Goal: Task Accomplishment & Management: Manage account settings

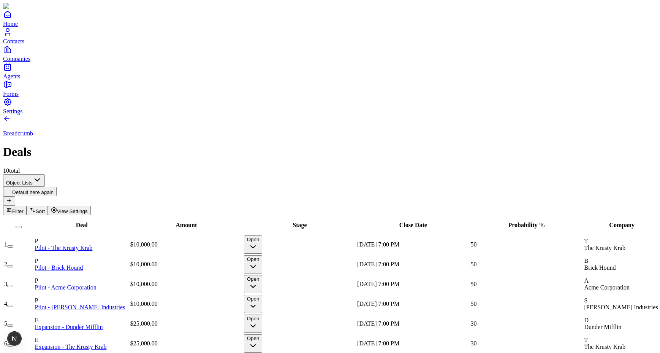
click at [91, 206] on button "View Settings" at bounding box center [69, 211] width 43 height 10
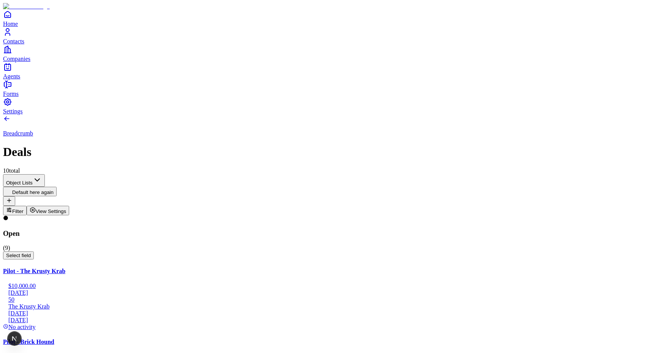
click at [31, 252] on span "Select field" at bounding box center [18, 255] width 25 height 6
click at [169, 119] on span "Amount" at bounding box center [160, 122] width 17 height 6
click at [38, 254] on span "165,000.00" at bounding box center [22, 257] width 32 height 6
click at [174, 124] on span "Probability %" at bounding box center [189, 122] width 30 height 6
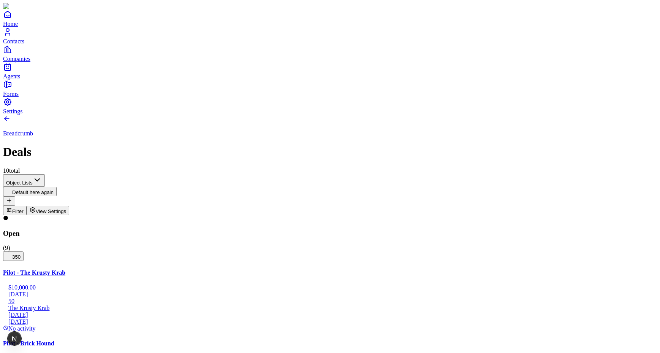
click at [21, 254] on span "350" at bounding box center [13, 257] width 14 height 6
click at [175, 119] on span "Amount" at bounding box center [171, 122] width 17 height 6
click at [323, 115] on div "Breadcrumb Deals 10 total" at bounding box center [330, 144] width 654 height 59
click at [67, 208] on span "View Settings" at bounding box center [51, 211] width 31 height 6
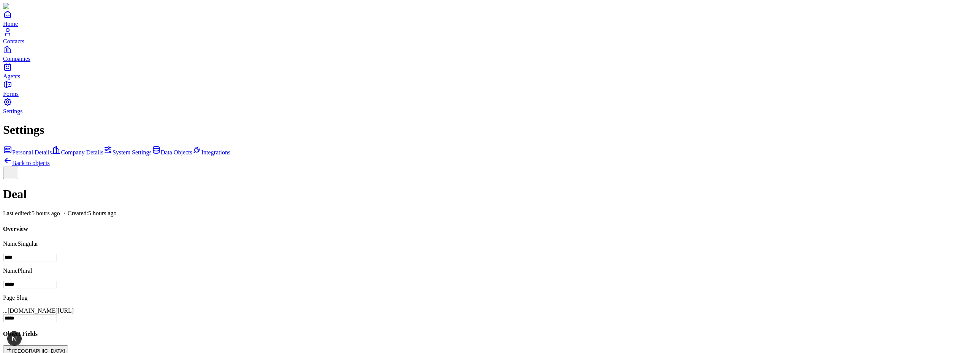
click at [68, 345] on button "[GEOGRAPHIC_DATA]" at bounding box center [35, 350] width 65 height 10
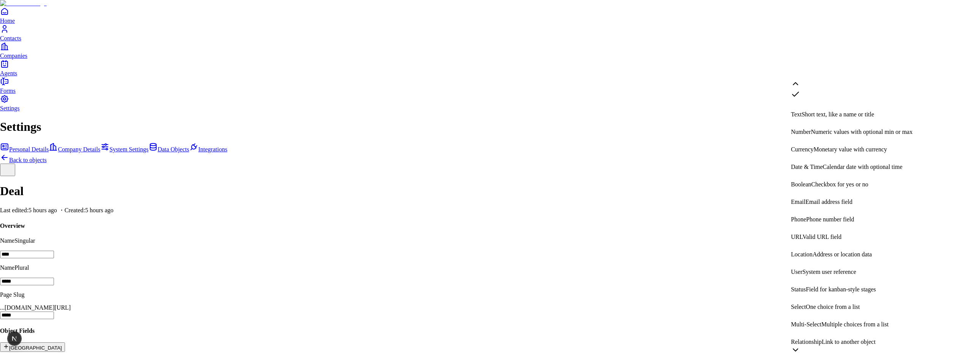
scroll to position [144, 0]
select select "**********"
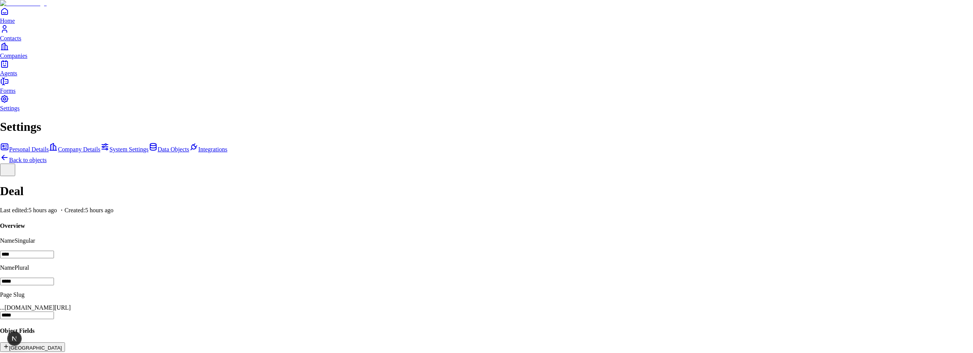
type input "*******"
type input "********"
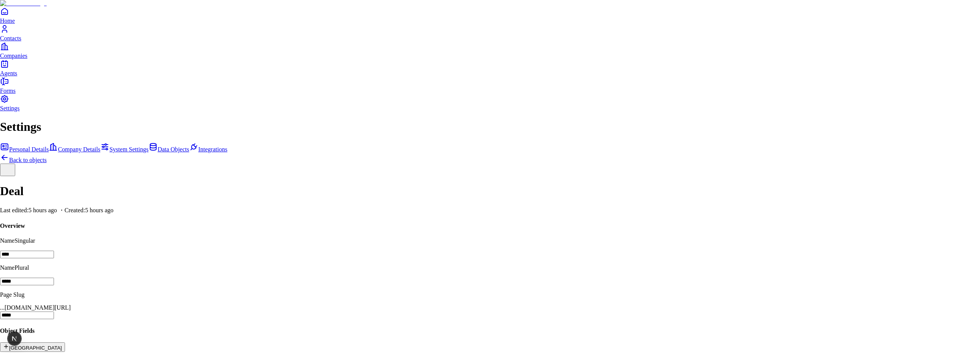
click at [798, 262] on icon "Green Dark" at bounding box center [794, 260] width 6 height 6
select select "****"
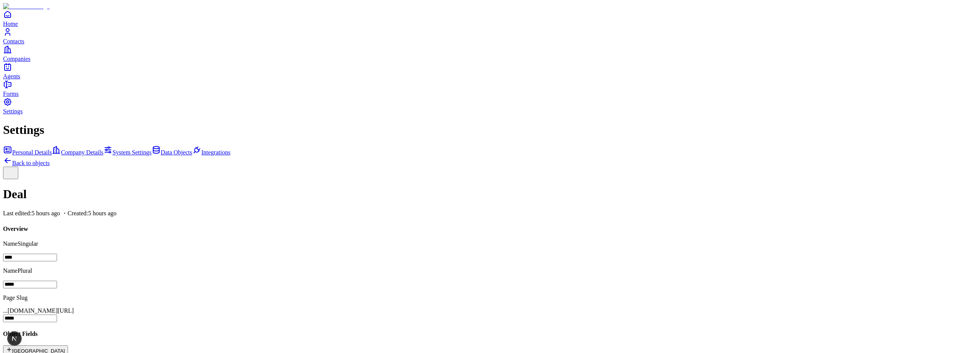
scroll to position [193, 0]
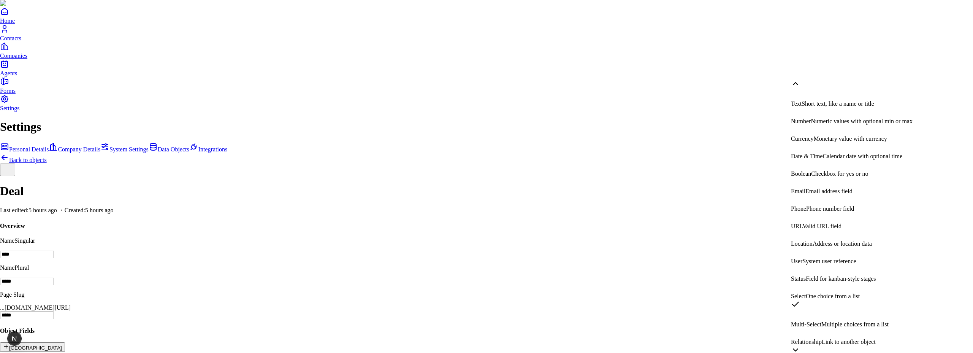
select select "******"
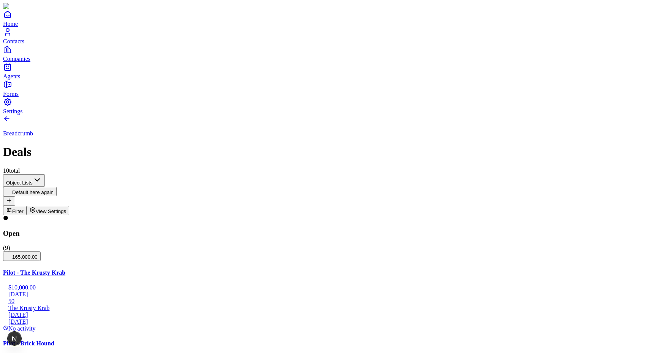
click at [67, 208] on span "View Settings" at bounding box center [51, 211] width 31 height 6
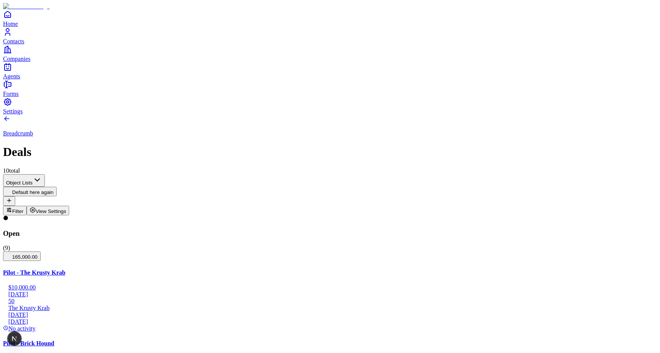
click at [67, 208] on span "View Settings" at bounding box center [51, 211] width 31 height 6
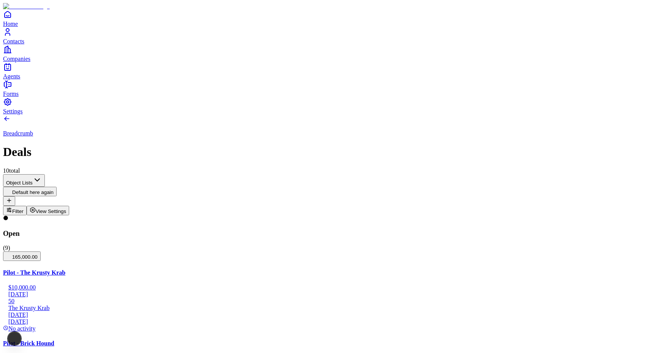
click at [67, 208] on span "View Settings" at bounding box center [51, 211] width 31 height 6
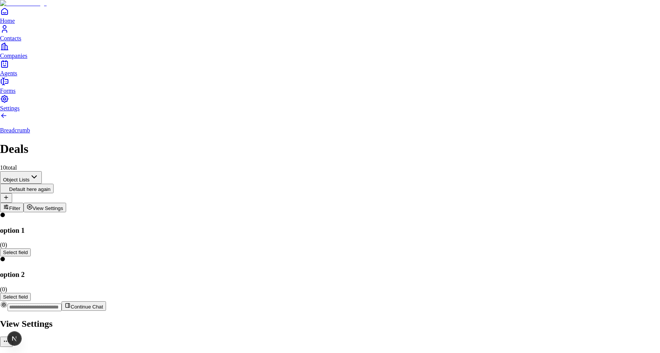
click at [362, 317] on div at bounding box center [330, 317] width 660 height 0
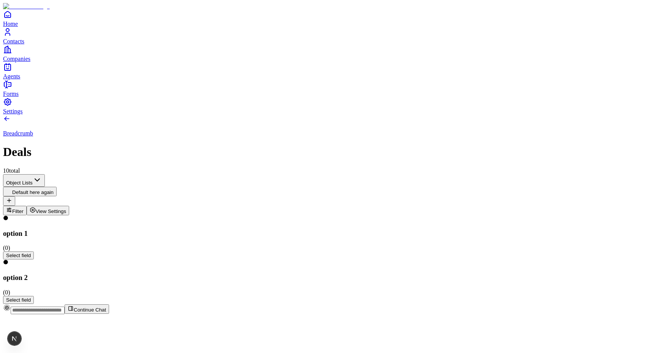
click at [31, 252] on span "Select field" at bounding box center [18, 255] width 25 height 6
click at [169, 119] on span "Amount" at bounding box center [160, 122] width 17 height 6
click at [67, 208] on span "View Settings" at bounding box center [51, 211] width 31 height 6
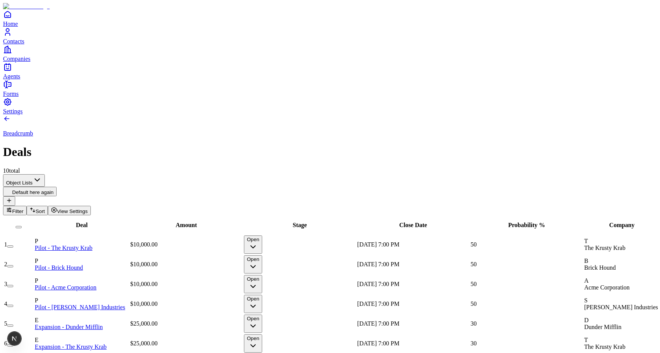
click at [258, 242] on icon "button" at bounding box center [253, 246] width 9 height 9
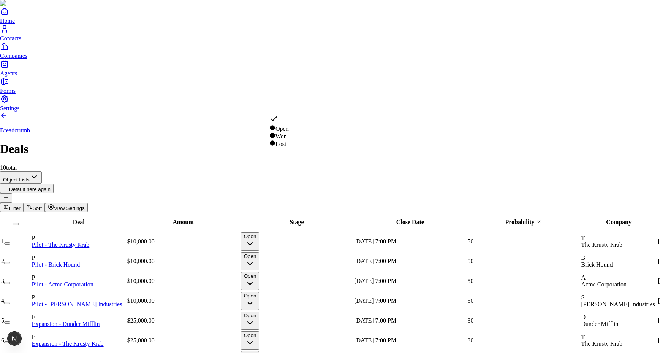
click at [359, 55] on html "Home Contacts Companies Agents Forms Settings Breadcrumb Deals 10 total Object …" at bounding box center [330, 224] width 660 height 448
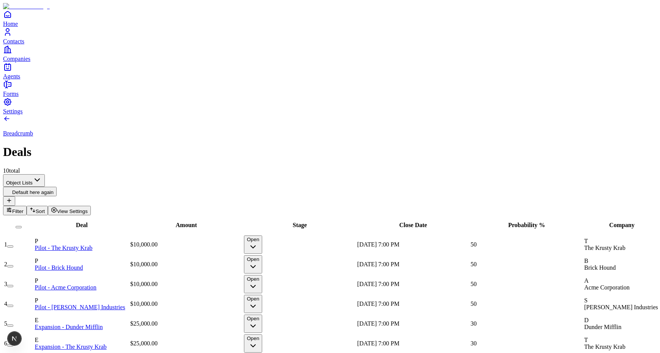
click at [88, 208] on span "View Settings" at bounding box center [72, 211] width 31 height 6
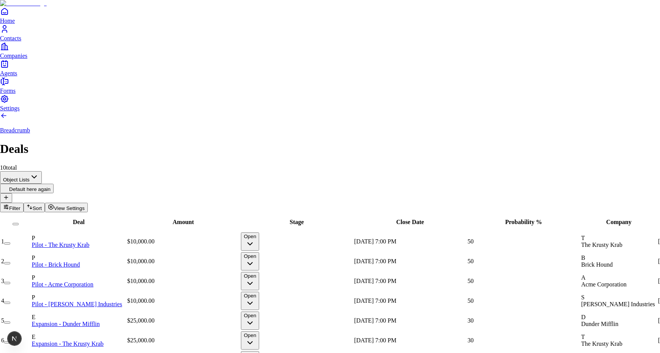
scroll to position [6, 0]
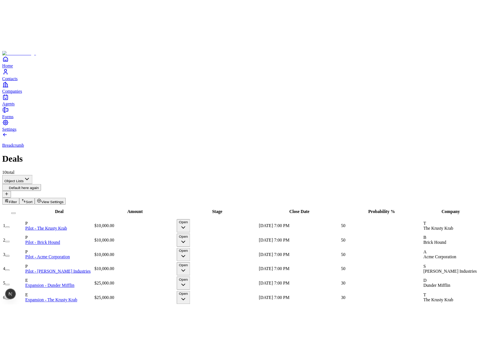
scroll to position [0, 373]
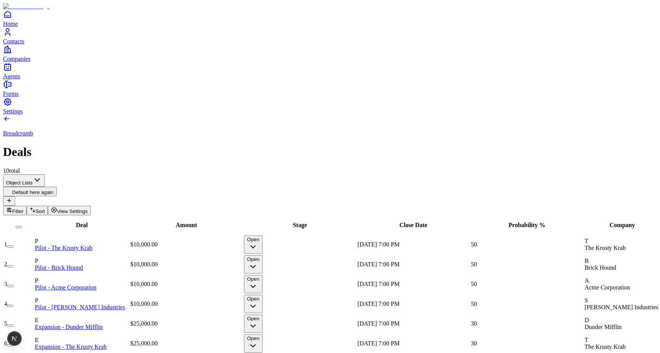
click at [436, 115] on div "Breadcrumb Deals 10 total" at bounding box center [330, 144] width 654 height 59
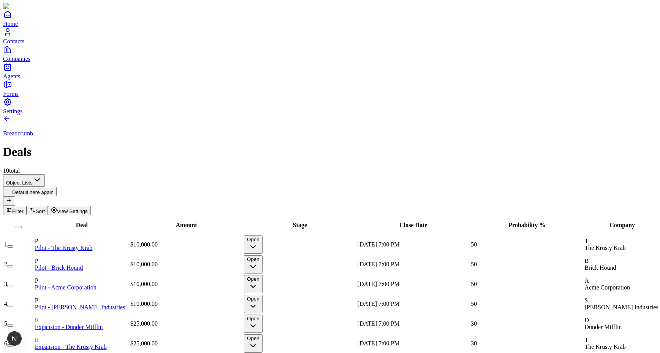
click at [88, 208] on span "View Settings" at bounding box center [72, 211] width 31 height 6
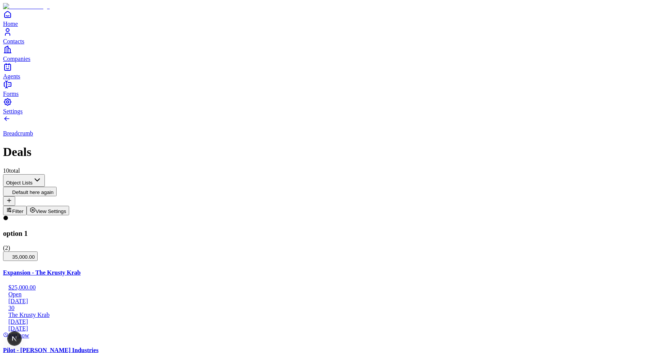
click at [35, 254] on span "35,000.00" at bounding box center [20, 257] width 29 height 6
click at [164, 119] on span "Amount" at bounding box center [155, 122] width 17 height 6
click at [35, 254] on span "35,000.00" at bounding box center [20, 257] width 29 height 6
click at [176, 125] on span "Probability %" at bounding box center [191, 122] width 30 height 6
click at [18, 254] on span "80" at bounding box center [12, 257] width 12 height 6
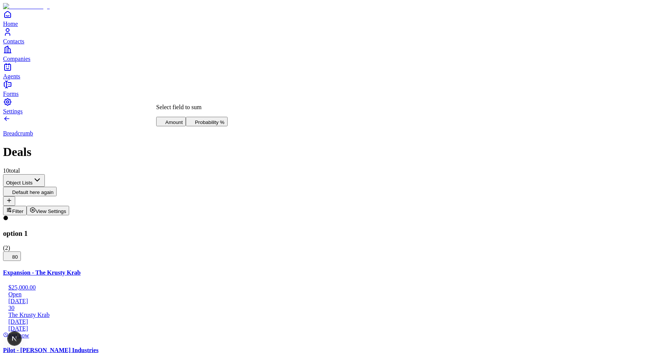
click at [70, 206] on button "View Settings" at bounding box center [48, 211] width 43 height 10
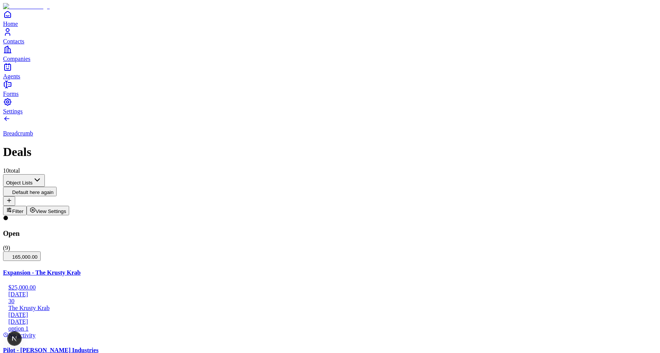
click at [274, 115] on div "Breadcrumb Deals 10 total" at bounding box center [330, 144] width 654 height 59
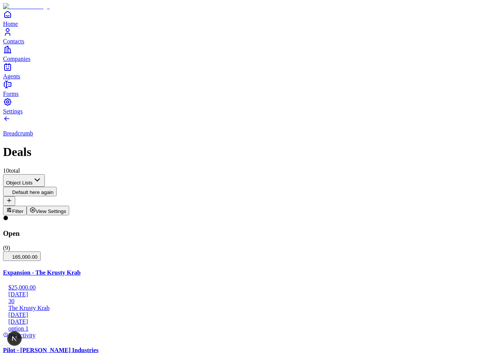
click at [38, 254] on span "165,000.00" at bounding box center [22, 257] width 32 height 6
click at [174, 125] on span "Probability %" at bounding box center [189, 122] width 30 height 6
click at [163, 215] on div "Open ( 9 ) 350" at bounding box center [239, 238] width 472 height 46
click at [21, 254] on span "350" at bounding box center [13, 257] width 14 height 6
click at [172, 119] on span "Amount" at bounding box center [171, 122] width 17 height 6
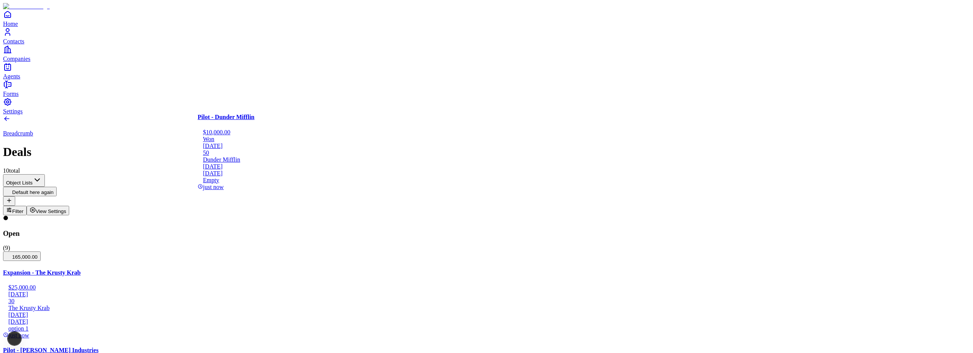
drag, startPoint x: 232, startPoint y: 161, endPoint x: 400, endPoint y: 162, distance: 167.3
